Goal: Find contact information: Find contact information

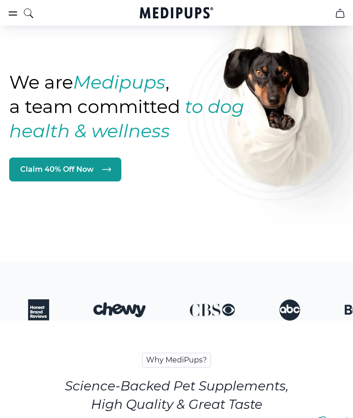
click at [16, 9] on icon "burger-menu" at bounding box center [12, 13] width 11 height 11
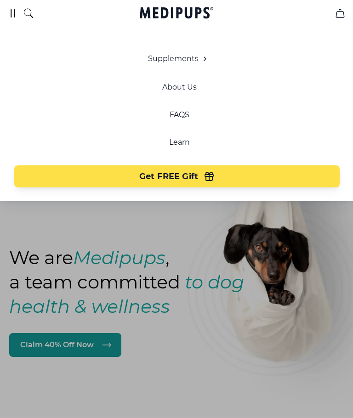
click at [212, 275] on div at bounding box center [176, 209] width 353 height 418
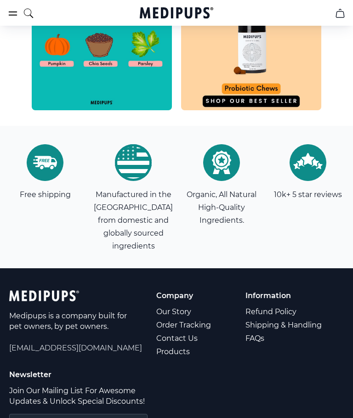
scroll to position [3184, 0]
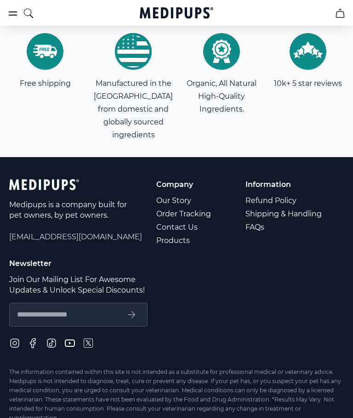
click at [190, 221] on link "Contact Us" at bounding box center [184, 227] width 56 height 13
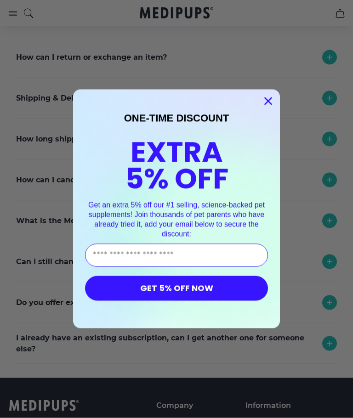
scroll to position [142, 0]
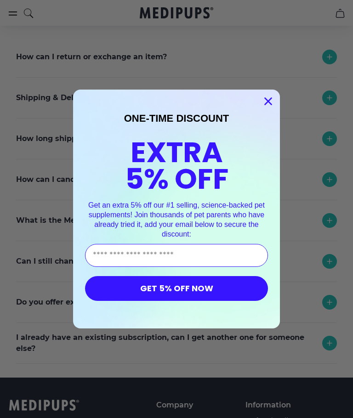
click at [272, 109] on icon "Close dialog" at bounding box center [268, 101] width 16 height 16
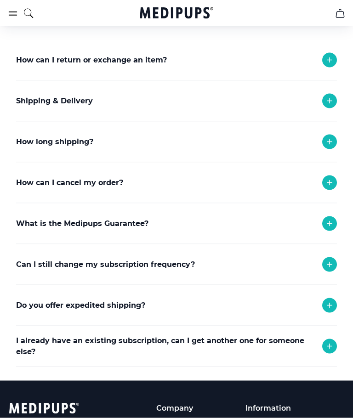
scroll to position [139, 0]
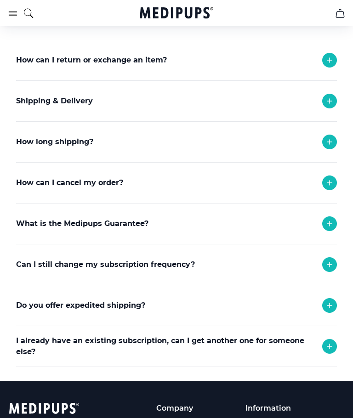
click at [332, 259] on icon at bounding box center [329, 264] width 11 height 11
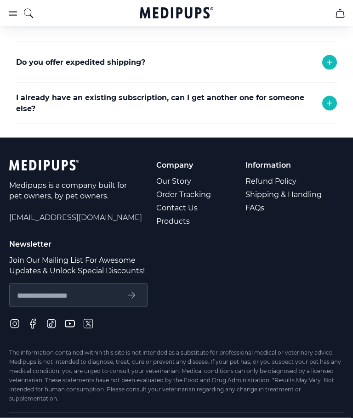
scroll to position [417, 0]
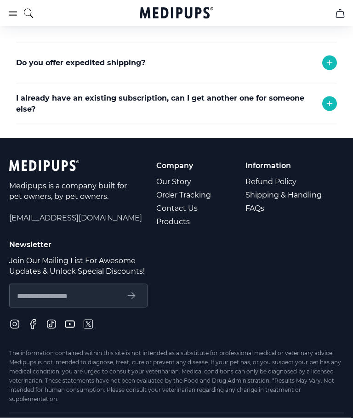
click at [89, 218] on span "[EMAIL_ADDRESS][DOMAIN_NAME]" at bounding box center [75, 218] width 133 height 11
click at [75, 213] on span "[EMAIL_ADDRESS][DOMAIN_NAME]" at bounding box center [75, 218] width 133 height 11
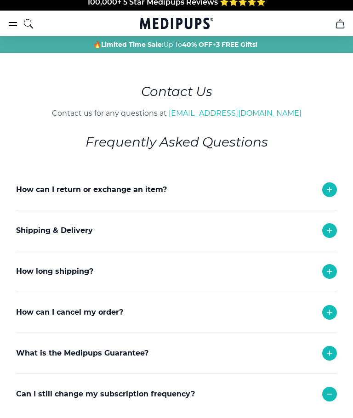
scroll to position [0, 0]
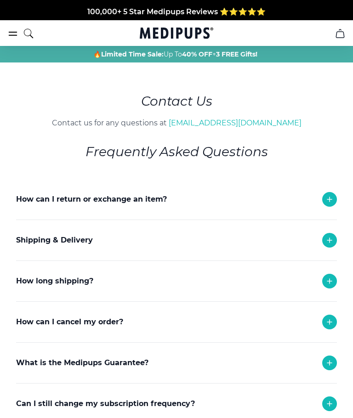
click at [238, 119] on link "[EMAIL_ADDRESS][DOMAIN_NAME]" at bounding box center [235, 123] width 133 height 9
